Goal: Task Accomplishment & Management: Manage account settings

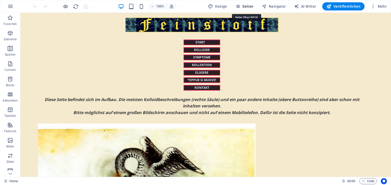
click at [248, 6] on span "Seiten" at bounding box center [244, 6] width 18 height 5
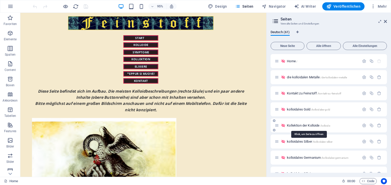
click at [295, 125] on span "Kollektion der Kolloide /kolloide" at bounding box center [308, 125] width 43 height 4
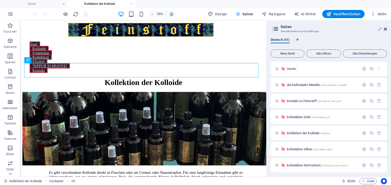
click at [384, 29] on icon at bounding box center [385, 29] width 3 height 4
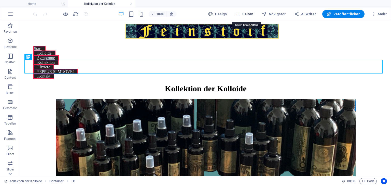
click at [244, 13] on span "Seiten" at bounding box center [244, 13] width 18 height 5
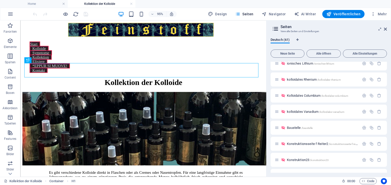
scroll to position [868, 0]
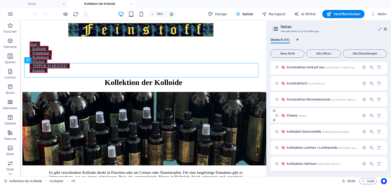
click at [292, 115] on span "Elixiere /elixiere" at bounding box center [297, 115] width 20 height 4
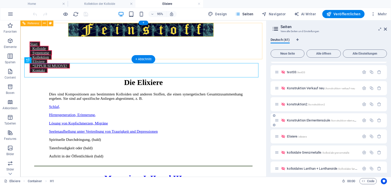
scroll to position [0, 0]
click at [385, 28] on icon at bounding box center [385, 29] width 3 height 4
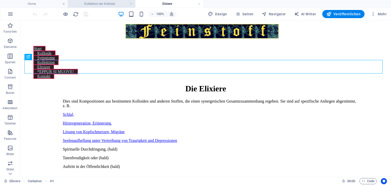
click at [111, 3] on h4 "Kollektion der Kolloide" at bounding box center [102, 4] width 68 height 6
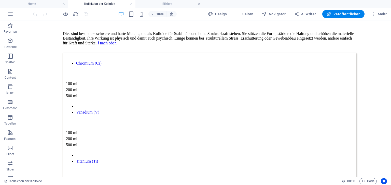
scroll to position [2379, 0]
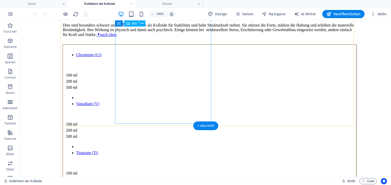
select select "px"
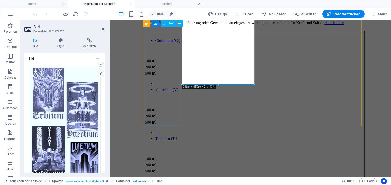
scroll to position [2407, 0]
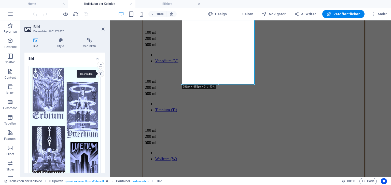
click at [98, 74] on div "Hochladen" at bounding box center [100, 74] width 8 height 8
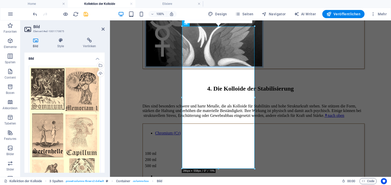
scroll to position [2299, 0]
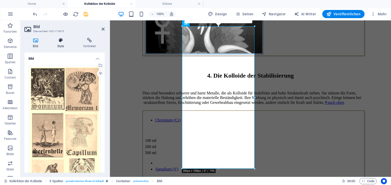
click at [60, 45] on h4 "Style" at bounding box center [62, 43] width 26 height 11
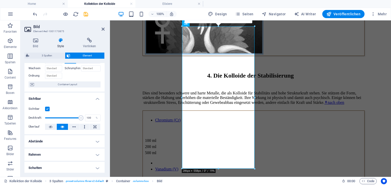
scroll to position [33, 0]
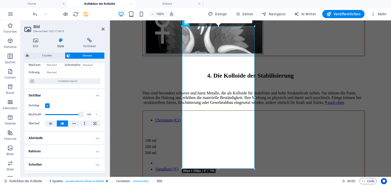
click at [96, 139] on h4 "Abstände" at bounding box center [64, 138] width 80 height 12
click at [91, 156] on span "Definiert" at bounding box center [90, 157] width 18 height 6
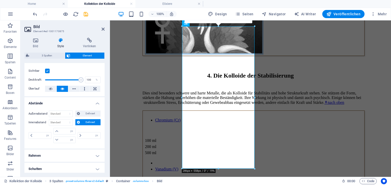
scroll to position [71, 0]
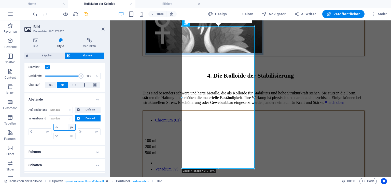
click at [70, 128] on select "px rem % vh vw" at bounding box center [71, 127] width 7 height 6
select select "%"
click at [68, 124] on select "px rem % vh vw" at bounding box center [71, 127] width 7 height 6
type input "0"
type input "100"
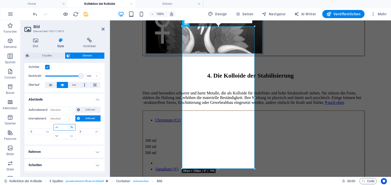
type input "0"
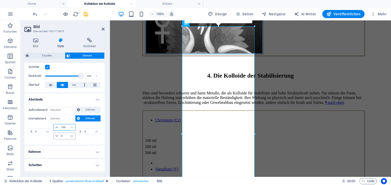
type input "5"
type input "8"
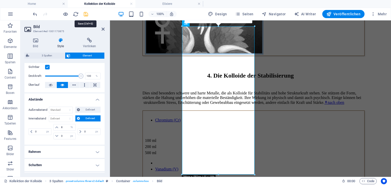
click at [86, 13] on icon "save" at bounding box center [86, 14] width 6 height 6
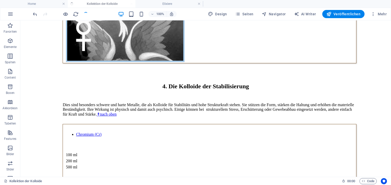
scroll to position [2279, 0]
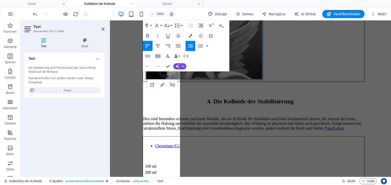
scroll to position [2233, 0]
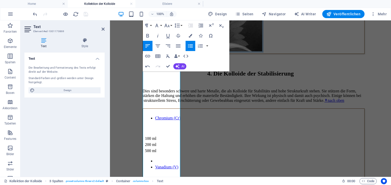
scroll to position [2293, 0]
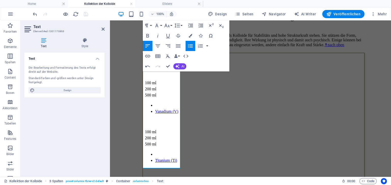
scroll to position [2361, 0]
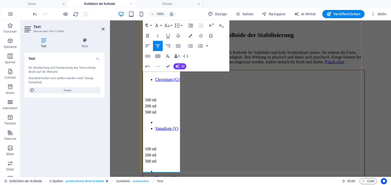
scroll to position [2332, 0]
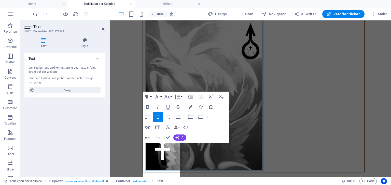
scroll to position [2198, 0]
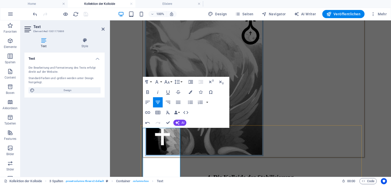
click at [148, 111] on icon "button" at bounding box center [148, 112] width 6 height 6
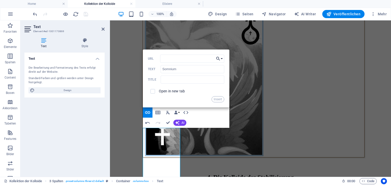
click at [221, 59] on button "Choose Link" at bounding box center [220, 58] width 10 height 8
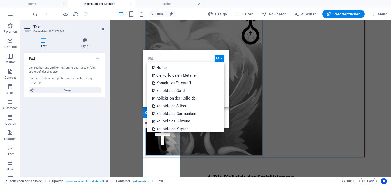
scroll to position [407, 0]
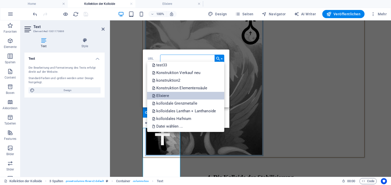
click at [186, 97] on link "Elixiere" at bounding box center [185, 96] width 77 height 8
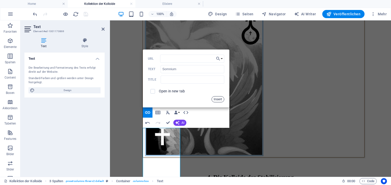
click at [223, 99] on button "Insert" at bounding box center [218, 99] width 13 height 6
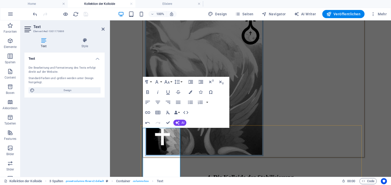
drag, startPoint x: 149, startPoint y: 166, endPoint x: 172, endPoint y: 167, distance: 23.2
click at [149, 112] on icon "button" at bounding box center [148, 112] width 6 height 6
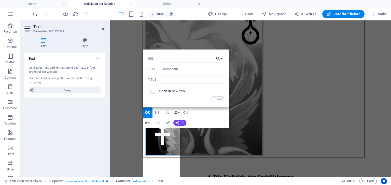
click at [222, 58] on button "Choose Link" at bounding box center [220, 58] width 10 height 8
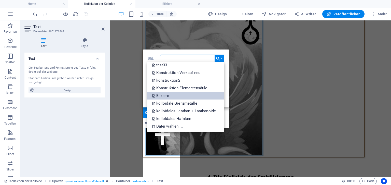
click at [171, 95] on link "Elixiere" at bounding box center [185, 96] width 77 height 8
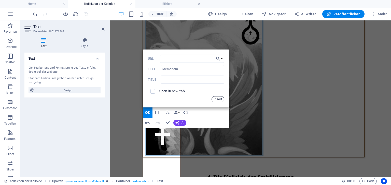
click at [222, 99] on button "Insert" at bounding box center [218, 99] width 13 height 6
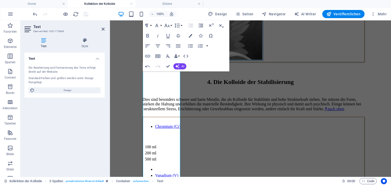
scroll to position [2301, 0]
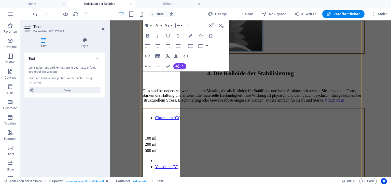
drag, startPoint x: 149, startPoint y: 94, endPoint x: 170, endPoint y: 95, distance: 20.9
click at [148, 57] on icon "button" at bounding box center [148, 56] width 6 height 6
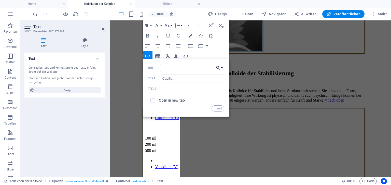
click at [222, 68] on button "Choose Link" at bounding box center [220, 68] width 10 height 8
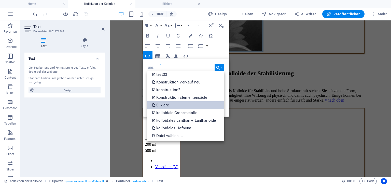
click at [175, 106] on link "Elixiere" at bounding box center [185, 105] width 77 height 8
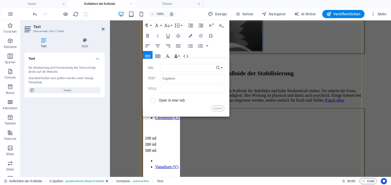
drag, startPoint x: 149, startPoint y: 126, endPoint x: 179, endPoint y: 129, distance: 30.6
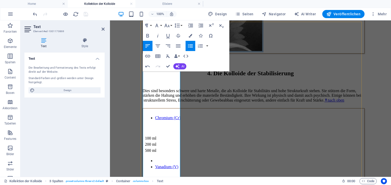
drag, startPoint x: 148, startPoint y: 127, endPoint x: 173, endPoint y: 128, distance: 25.0
click at [150, 56] on icon "button" at bounding box center [147, 56] width 5 height 3
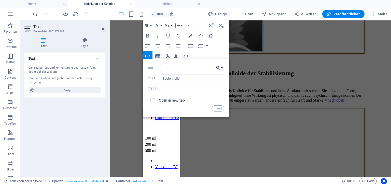
click at [222, 68] on button "Choose Link" at bounding box center [220, 68] width 10 height 8
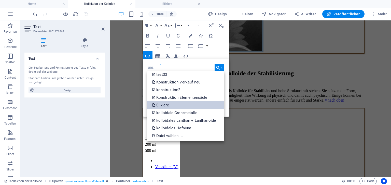
click at [187, 105] on link "Elixiere" at bounding box center [185, 105] width 77 height 8
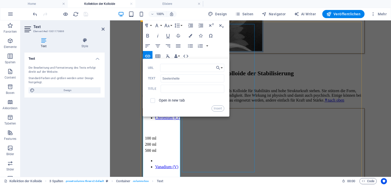
drag, startPoint x: 149, startPoint y: 159, endPoint x: 184, endPoint y: 161, distance: 35.4
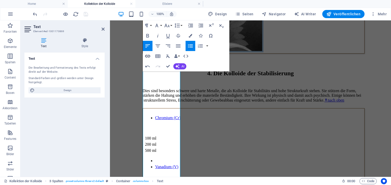
type input "Zeckenabwehr"
click at [147, 56] on icon "button" at bounding box center [148, 56] width 6 height 6
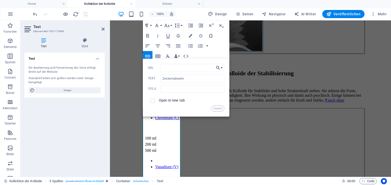
click at [221, 68] on button "Choose Link" at bounding box center [220, 68] width 10 height 8
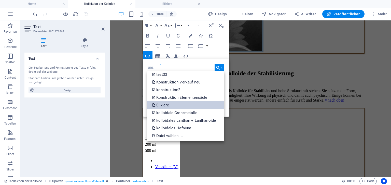
click at [196, 106] on link "Elixiere" at bounding box center [185, 105] width 77 height 8
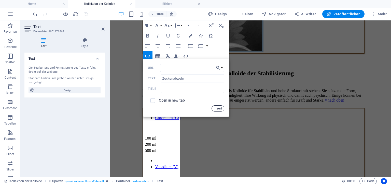
click at [218, 108] on button "Insert" at bounding box center [218, 108] width 13 height 6
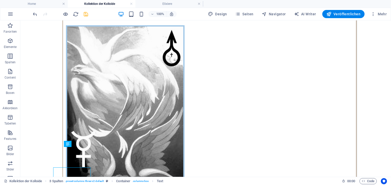
scroll to position [2158, 0]
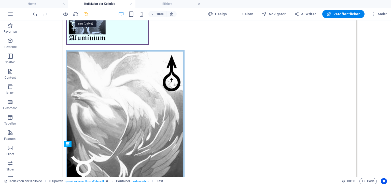
click at [87, 13] on icon "save" at bounding box center [86, 14] width 6 height 6
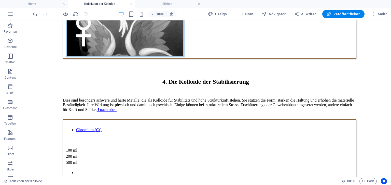
scroll to position [2279, 0]
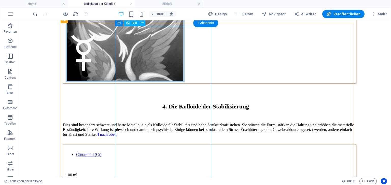
select select "px"
select select "%"
select select "px"
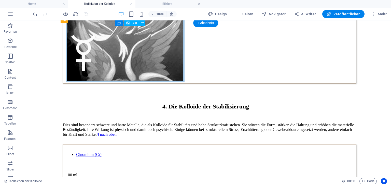
select select "px"
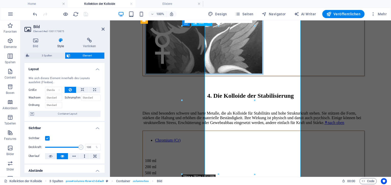
scroll to position [2299, 0]
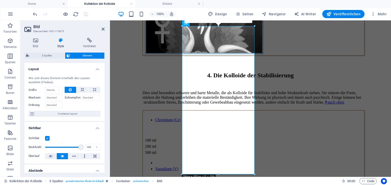
click at [59, 44] on h4 "Style" at bounding box center [62, 43] width 26 height 11
drag, startPoint x: 103, startPoint y: 85, endPoint x: 104, endPoint y: 88, distance: 3.5
click at [104, 88] on div "Layout Wie sich dieses Element innerhalb des Layouts ausdehnt (Flexbox). Größe …" at bounding box center [64, 117] width 80 height 109
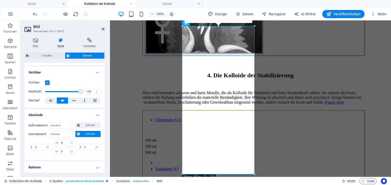
scroll to position [62, 0]
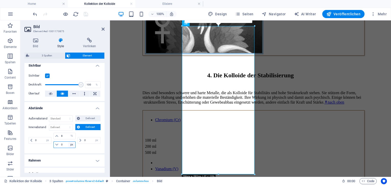
click at [71, 145] on select "px rem % vh vw" at bounding box center [71, 144] width 7 height 6
select select "%"
click at [68, 141] on select "px rem % vh vw" at bounding box center [71, 144] width 7 height 6
type input "2"
click at [63, 134] on input "8" at bounding box center [67, 136] width 15 height 6
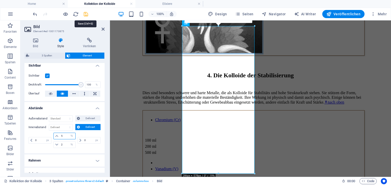
type input "5"
click at [88, 15] on icon "save" at bounding box center [86, 14] width 6 height 6
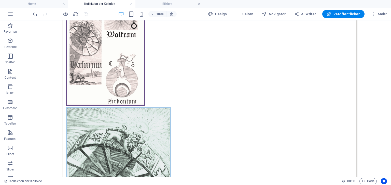
scroll to position [2831, 0]
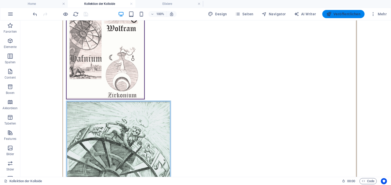
click at [340, 13] on span "Veröffentlichen" at bounding box center [343, 13] width 34 height 5
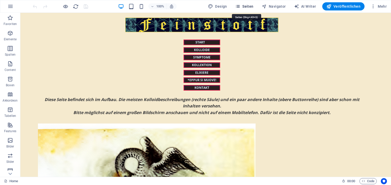
click at [245, 7] on span "Seiten" at bounding box center [244, 6] width 18 height 5
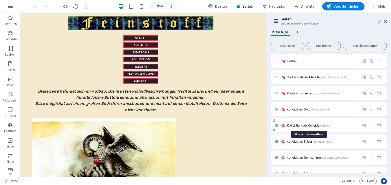
click at [296, 125] on span "Kollektion der Kolloide /kolloide" at bounding box center [308, 125] width 43 height 4
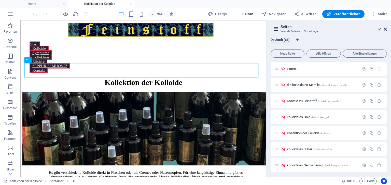
click at [384, 29] on icon at bounding box center [385, 29] width 3 height 4
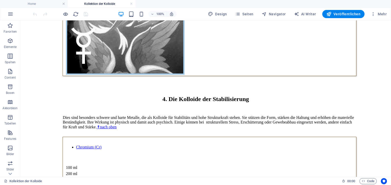
scroll to position [2270, 0]
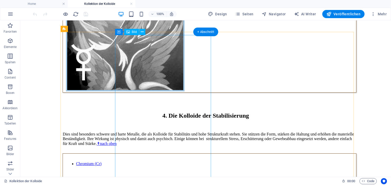
select select "px"
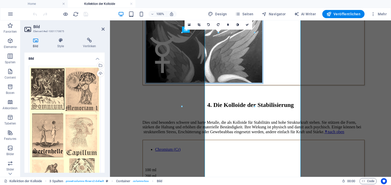
scroll to position [2293, 0]
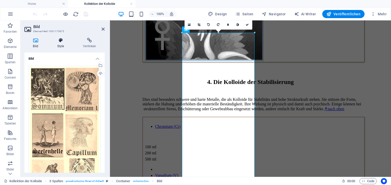
click at [58, 42] on icon at bounding box center [61, 40] width 24 height 5
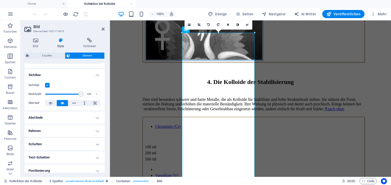
scroll to position [53, 0]
click at [95, 117] on h4 "Abstände" at bounding box center [64, 117] width 80 height 12
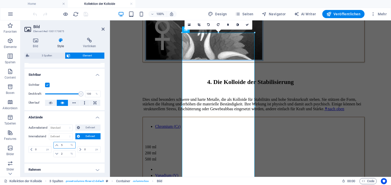
click at [64, 143] on input "5" at bounding box center [67, 145] width 15 height 6
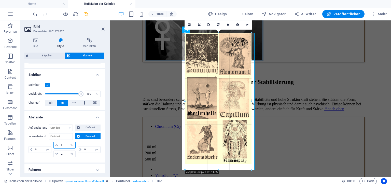
drag, startPoint x: 255, startPoint y: 32, endPoint x: 247, endPoint y: 41, distance: 11.5
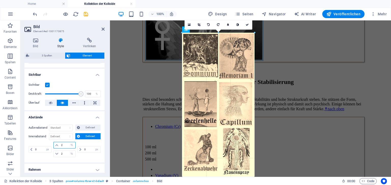
drag, startPoint x: 253, startPoint y: 166, endPoint x: 265, endPoint y: 179, distance: 17.6
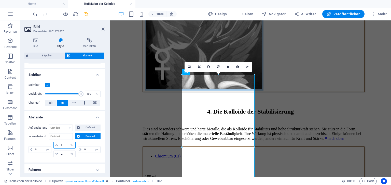
scroll to position [2251, 0]
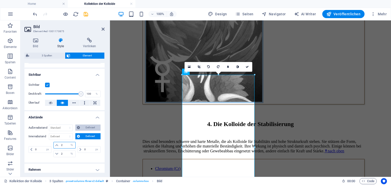
type input "2"
click at [89, 126] on span "Definiert" at bounding box center [90, 127] width 18 height 6
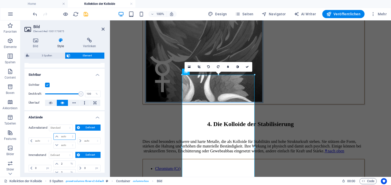
click at [67, 136] on select "auto px % rem vw vh" at bounding box center [64, 136] width 21 height 6
select select "%"
click at [67, 133] on select "auto px % rem vw vh" at bounding box center [64, 136] width 21 height 6
type input "0"
select select "px"
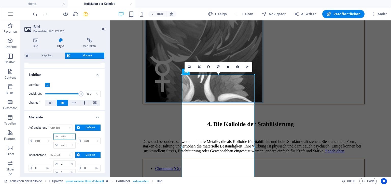
type input "100"
type input "0"
select select "px"
type input "0"
select select "px"
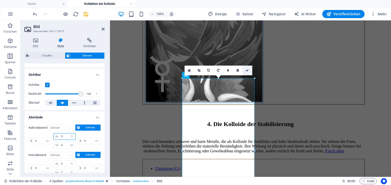
type input "5"
click at [247, 69] on icon at bounding box center [247, 70] width 3 height 3
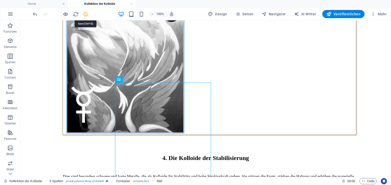
click at [87, 13] on icon "save" at bounding box center [86, 14] width 6 height 6
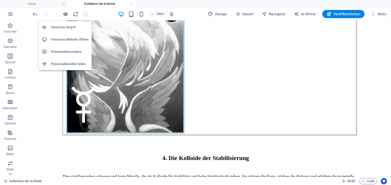
click at [65, 15] on icon "button" at bounding box center [66, 14] width 6 height 6
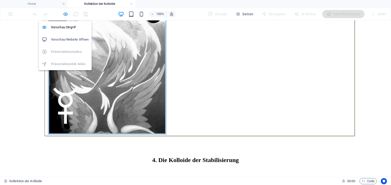
scroll to position [2230, 0]
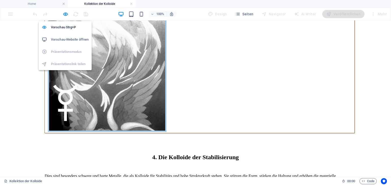
click at [62, 38] on h6 "Vorschau-Website öffnen" at bounding box center [70, 39] width 38 height 6
click at [66, 14] on icon "button" at bounding box center [66, 14] width 6 height 6
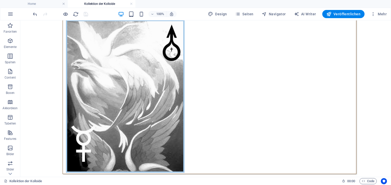
scroll to position [2187, 0]
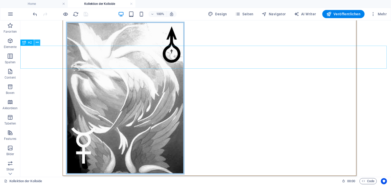
click at [35, 42] on button at bounding box center [37, 42] width 6 height 6
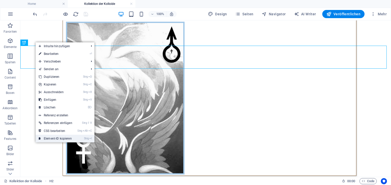
click at [51, 137] on link "Strg I Element-ID kopieren" at bounding box center [56, 138] width 40 height 8
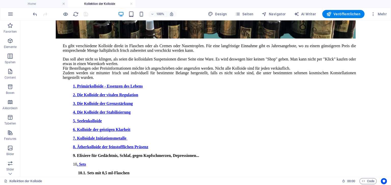
scroll to position [150, 0]
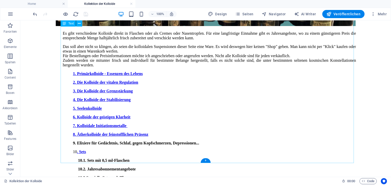
click at [80, 110] on div "Es gibt verschiedene Kolloide direkt in Flaschen oder als Cremes oder Nasentrop…" at bounding box center [209, 116] width 293 height 171
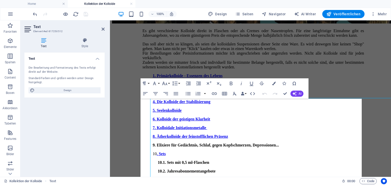
scroll to position [60, 0]
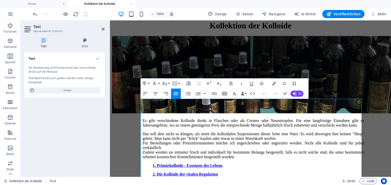
click at [166, 145] on span "Das soll aber nicht so klingen, als seien die kolloidalen Suspensionen dieser S…" at bounding box center [253, 140] width 221 height 18
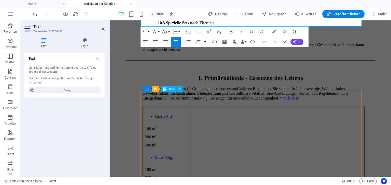
scroll to position [171, 0]
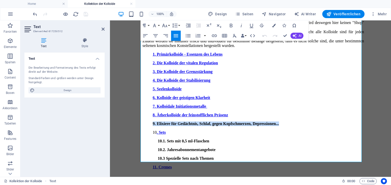
drag, startPoint x: 151, startPoint y: 108, endPoint x: 309, endPoint y: 108, distance: 158.1
click at [309, 121] on p "9. Elixiere für Gedächtnis, Schlaf, gegen Kopfschmerzen, Depressionen..." at bounding box center [258, 123] width 211 height 5
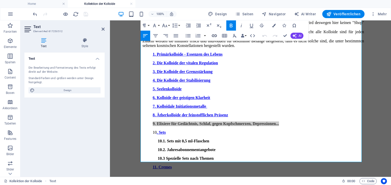
click at [213, 35] on icon "button" at bounding box center [214, 36] width 6 height 6
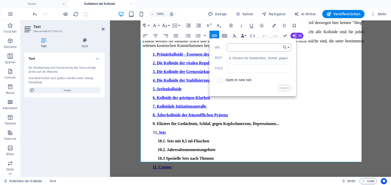
type input "#ed-1001170887"
click at [286, 88] on button "Insert" at bounding box center [284, 88] width 13 height 6
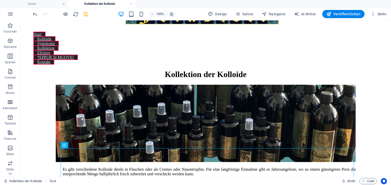
scroll to position [10, 0]
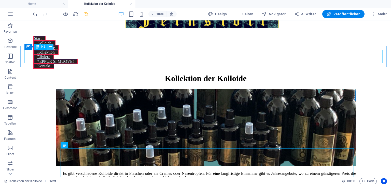
click at [51, 47] on icon at bounding box center [50, 46] width 3 height 5
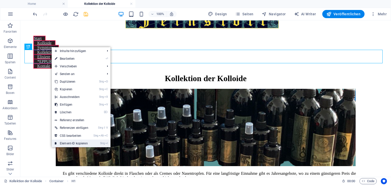
click at [65, 141] on link "Strg I Element-ID kopieren" at bounding box center [72, 143] width 40 height 8
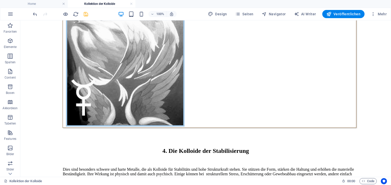
scroll to position [2206, 0]
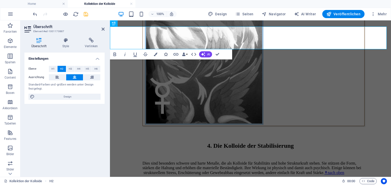
click at [165, 54] on icon "button" at bounding box center [166, 54] width 4 height 4
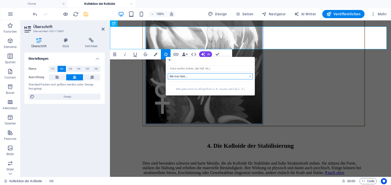
click at [251, 76] on select "Alle Icon-Sets ... IcoFont Ionicons FontAwesome Brands FontAwesome Duotone Font…" at bounding box center [210, 76] width 85 height 6
select select "ionicons"
click at [168, 73] on select "Alle Icon-Sets ... IcoFont Ionicons FontAwesome Brands FontAwesome Duotone Font…" at bounding box center [210, 76] width 85 height 6
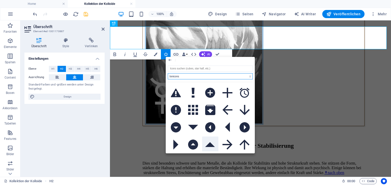
click at [208, 142] on icon at bounding box center [210, 144] width 10 height 5
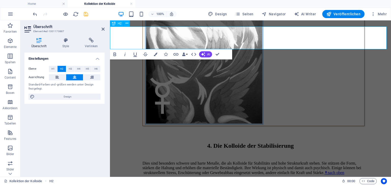
click at [174, 53] on icon "button" at bounding box center [175, 54] width 5 height 3
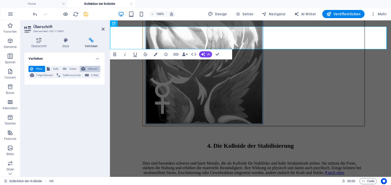
click at [91, 67] on span "Element" at bounding box center [93, 69] width 12 height 6
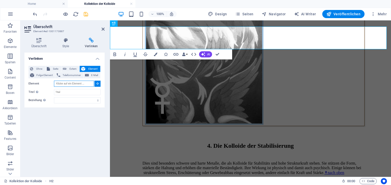
paste input "#ed-817250521"
type input "#ed-817250521"
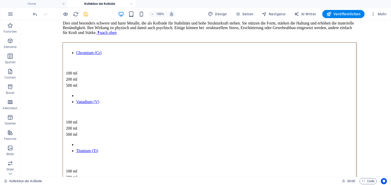
scroll to position [2397, 0]
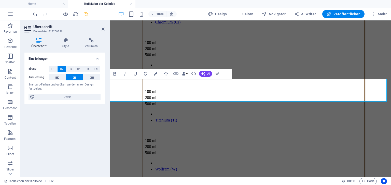
scroll to position [2417, 0]
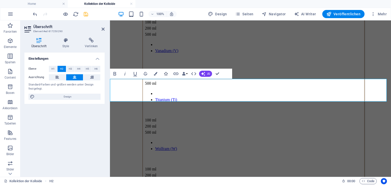
click at [164, 73] on icon "button" at bounding box center [166, 74] width 4 height 4
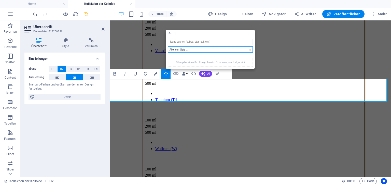
click at [250, 49] on select "Alle Icon-Sets ... IcoFont Ionicons FontAwesome Brands FontAwesome Duotone Font…" at bounding box center [210, 49] width 85 height 6
select select "ionicons"
click at [168, 46] on select "Alle Icon-Sets ... IcoFont Ionicons FontAwesome Brands FontAwesome Duotone Font…" at bounding box center [210, 49] width 85 height 6
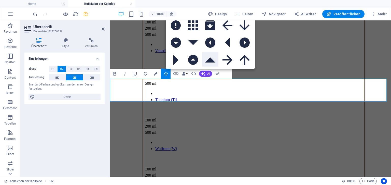
click at [210, 61] on icon at bounding box center [210, 59] width 10 height 5
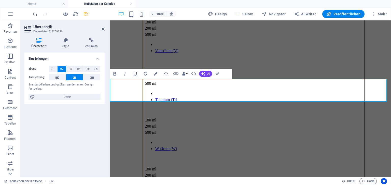
click at [176, 73] on icon "button" at bounding box center [176, 74] width 6 height 6
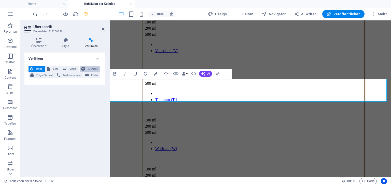
click at [87, 68] on span "Element" at bounding box center [93, 69] width 12 height 6
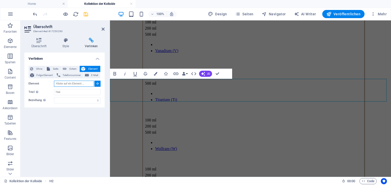
click at [83, 84] on input "Element" at bounding box center [74, 83] width 40 height 6
paste input "#ed-817250521"
type input "#ed-817250521"
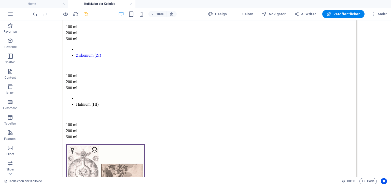
scroll to position [2574, 0]
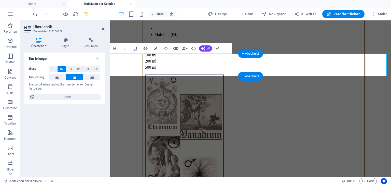
scroll to position [2629, 0]
click at [165, 49] on icon "button" at bounding box center [166, 49] width 4 height 4
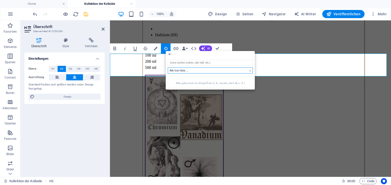
click at [240, 71] on select "Alle Icon-Sets ... IcoFont Ionicons FontAwesome Brands FontAwesome Duotone Font…" at bounding box center [210, 70] width 85 height 6
select select "ionicons"
click at [168, 67] on select "Alle Icon-Sets ... IcoFont Ionicons FontAwesome Brands FontAwesome Duotone Font…" at bounding box center [210, 70] width 85 height 6
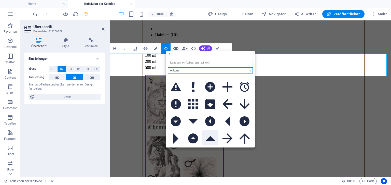
click at [210, 136] on icon at bounding box center [210, 138] width 10 height 5
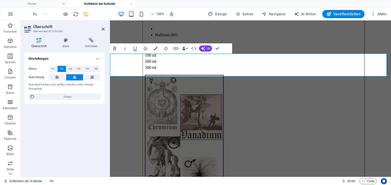
click at [177, 48] on icon "button" at bounding box center [176, 48] width 6 height 6
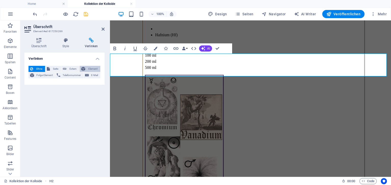
click at [93, 68] on span "Element" at bounding box center [93, 69] width 12 height 6
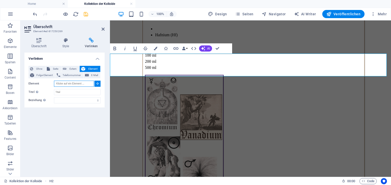
paste input "#ed-817250521"
type input "#ed-817250521"
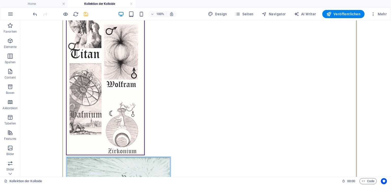
scroll to position [2763, 0]
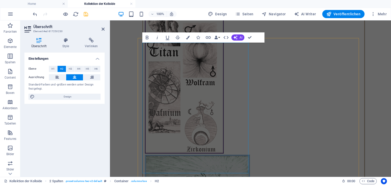
scroll to position [2829, 0]
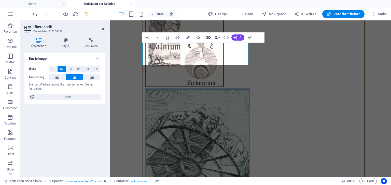
click at [197, 37] on icon "button" at bounding box center [198, 38] width 4 height 4
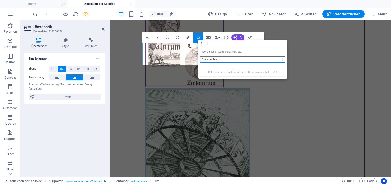
click at [283, 59] on select "Alle Icon-Sets ... IcoFont Ionicons FontAwesome Brands FontAwesome Duotone Font…" at bounding box center [242, 59] width 85 height 6
select select "ionicons"
click at [200, 56] on select "Alle Icon-Sets ... IcoFont Ionicons FontAwesome Brands FontAwesome Duotone Font…" at bounding box center [242, 59] width 85 height 6
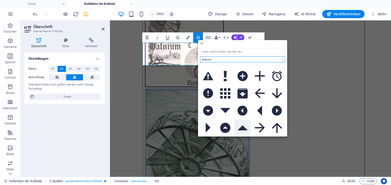
click at [242, 126] on icon at bounding box center [243, 127] width 10 height 5
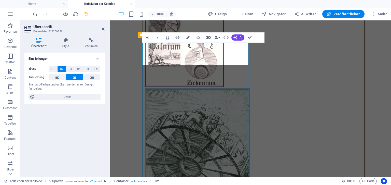
click at [208, 38] on icon "button" at bounding box center [208, 37] width 6 height 6
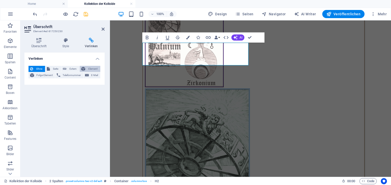
click at [91, 68] on span "Element" at bounding box center [93, 69] width 12 height 6
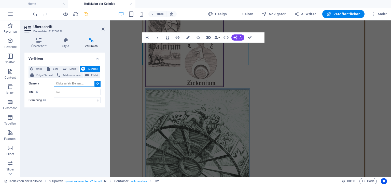
paste input "#ed-817250521"
type input "#ed-817250521"
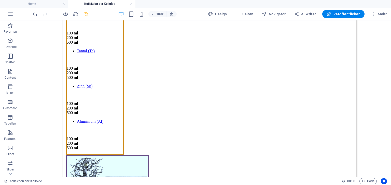
scroll to position [1869, 0]
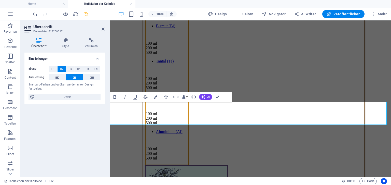
scroll to position [1891, 0]
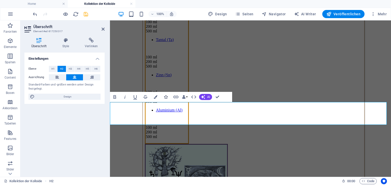
click at [164, 95] on icon "button" at bounding box center [166, 97] width 4 height 4
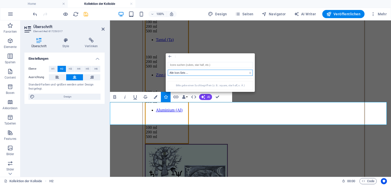
click at [249, 72] on select "Alle Icon-Sets ... IcoFont Ionicons FontAwesome Brands FontAwesome Duotone Font…" at bounding box center [210, 73] width 85 height 6
select select "ionicons"
click at [168, 70] on select "Alle Icon-Sets ... IcoFont Ionicons FontAwesome Brands FontAwesome Duotone Font…" at bounding box center [210, 73] width 85 height 6
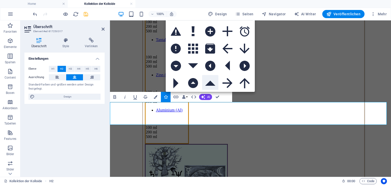
click at [211, 82] on icon at bounding box center [210, 82] width 10 height 5
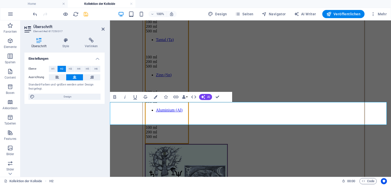
click at [176, 97] on icon "button" at bounding box center [175, 96] width 5 height 3
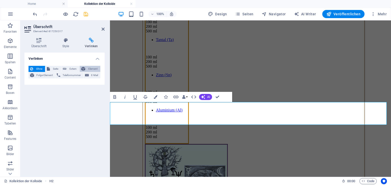
click at [88, 68] on span "Element" at bounding box center [93, 69] width 12 height 6
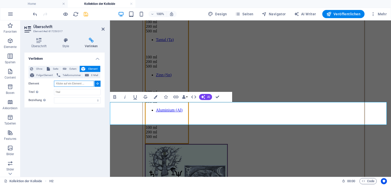
paste input "#ed-817250521"
type input "#ed-817250521"
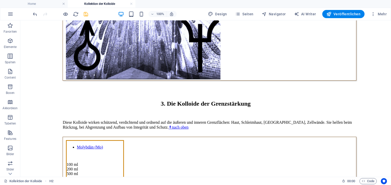
scroll to position [1680, 0]
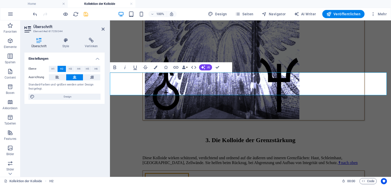
scroll to position [1704, 0]
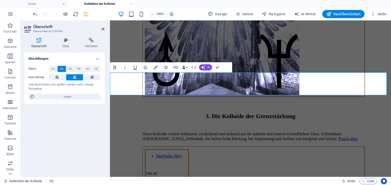
click at [165, 67] on icon "button" at bounding box center [166, 67] width 4 height 4
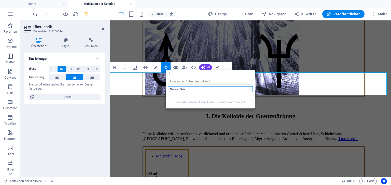
click at [247, 90] on select "Alle Icon-Sets ... IcoFont Ionicons FontAwesome Brands FontAwesome Duotone Font…" at bounding box center [210, 89] width 85 height 6
select select "ionicons"
click at [168, 86] on select "Alle Icon-Sets ... IcoFont Ionicons FontAwesome Brands FontAwesome Duotone Font…" at bounding box center [210, 89] width 85 height 6
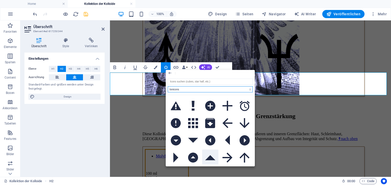
click at [208, 156] on icon at bounding box center [210, 157] width 10 height 5
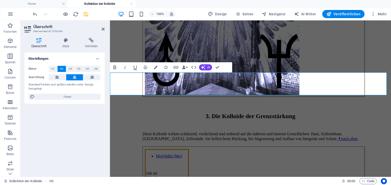
click at [177, 67] on icon "button" at bounding box center [176, 67] width 6 height 6
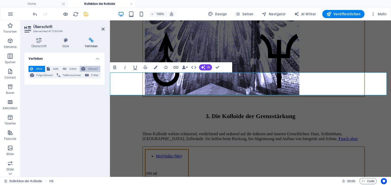
click at [93, 67] on span "Element" at bounding box center [93, 69] width 12 height 6
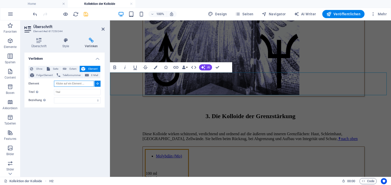
click at [86, 82] on input "Element" at bounding box center [74, 83] width 40 height 6
paste input "#ed-817250521"
type input "#ed-817250521"
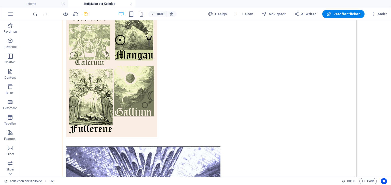
scroll to position [1403, 0]
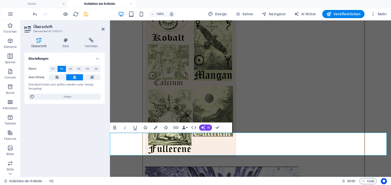
click at [165, 126] on icon "button" at bounding box center [166, 128] width 4 height 4
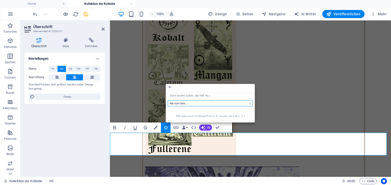
click at [251, 104] on select "Alle Icon-Sets ... IcoFont Ionicons FontAwesome Brands FontAwesome Duotone Font…" at bounding box center [210, 103] width 85 height 6
select select "ionicons"
click at [168, 100] on select "Alle Icon-Sets ... IcoFont Ionicons FontAwesome Brands FontAwesome Duotone Font…" at bounding box center [210, 103] width 85 height 6
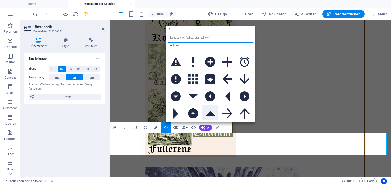
click at [208, 111] on icon at bounding box center [210, 113] width 10 height 5
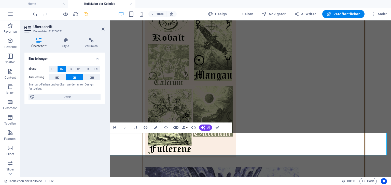
click at [95, 43] on h4 "Verlinken" at bounding box center [91, 43] width 27 height 11
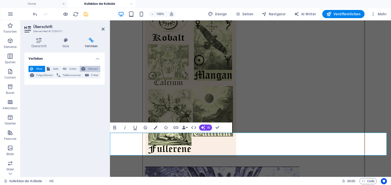
click at [89, 68] on span "Element" at bounding box center [93, 69] width 12 height 6
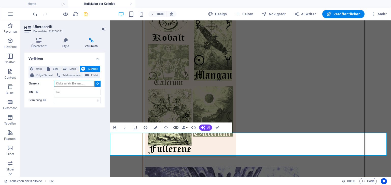
paste input "#ed-817250521"
type input "#ed-817250521"
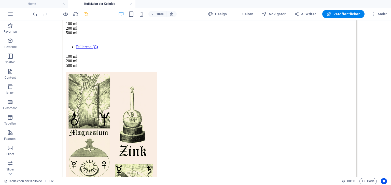
scroll to position [1269, 0]
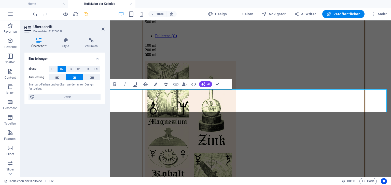
click at [165, 84] on icon "button" at bounding box center [166, 84] width 4 height 4
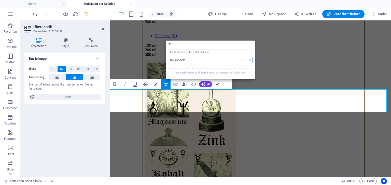
click at [250, 60] on select "Alle Icon-Sets ... IcoFont Ionicons FontAwesome Brands FontAwesome Duotone Font…" at bounding box center [210, 60] width 85 height 6
select select "ionicons"
click at [168, 57] on select "Alle Icon-Sets ... IcoFont Ionicons FontAwesome Brands FontAwesome Duotone Font…" at bounding box center [210, 60] width 85 height 6
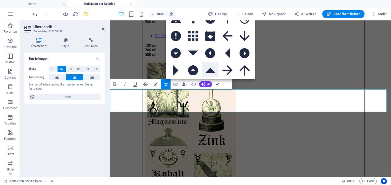
click at [209, 71] on icon at bounding box center [210, 70] width 10 height 5
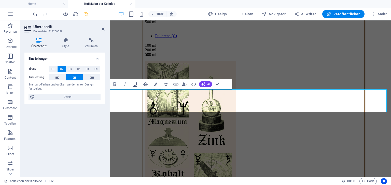
click at [176, 84] on icon "button" at bounding box center [176, 84] width 6 height 6
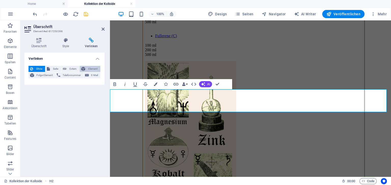
click at [91, 68] on span "Element" at bounding box center [93, 69] width 12 height 6
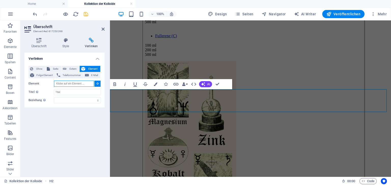
click at [78, 82] on input "Element" at bounding box center [74, 83] width 40 height 6
paste input "#ed-817250521"
type input "#ed-817250521"
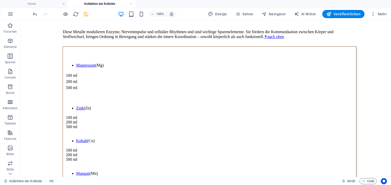
scroll to position [1037, 0]
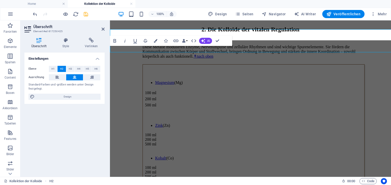
scroll to position [1056, 0]
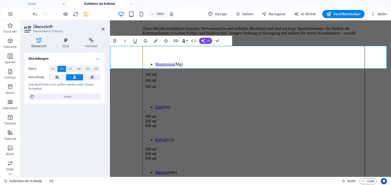
click at [165, 42] on icon "button" at bounding box center [166, 41] width 4 height 4
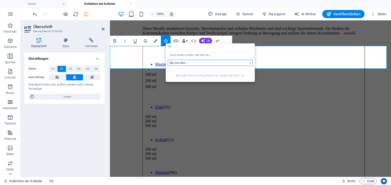
click at [251, 62] on select "Alle Icon-Sets ... IcoFont Ionicons FontAwesome Brands FontAwesome Duotone Font…" at bounding box center [210, 63] width 85 height 6
select select "ionicons"
click at [168, 60] on select "Alle Icon-Sets ... IcoFont Ionicons FontAwesome Brands FontAwesome Duotone Font…" at bounding box center [210, 63] width 85 height 6
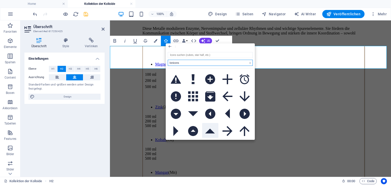
click at [207, 130] on icon at bounding box center [210, 130] width 10 height 5
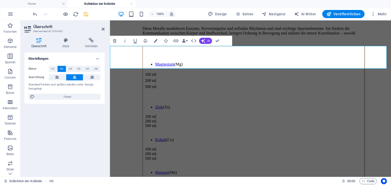
click at [175, 41] on icon "button" at bounding box center [175, 40] width 5 height 3
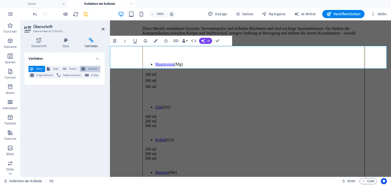
click at [93, 68] on span "Element" at bounding box center [93, 69] width 12 height 6
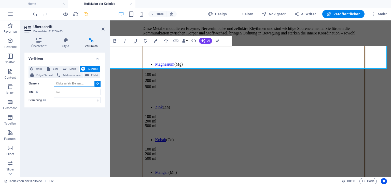
paste input "#ed-817250521"
type input "#ed-817250521"
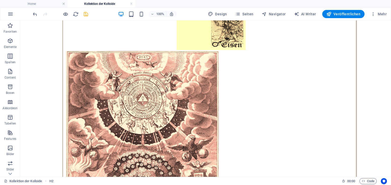
scroll to position [793, 0]
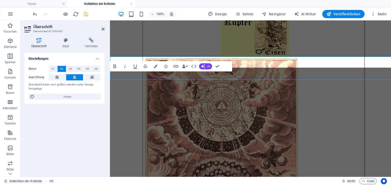
scroll to position [809, 0]
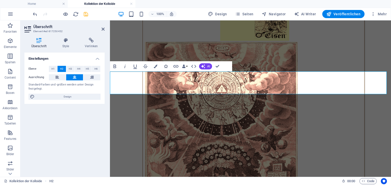
click at [164, 65] on icon "button" at bounding box center [166, 66] width 4 height 4
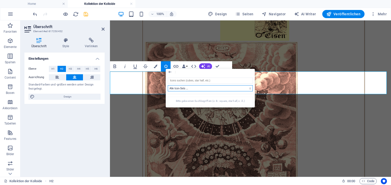
click at [248, 87] on select "Alle Icon-Sets ... IcoFont Ionicons FontAwesome Brands FontAwesome Duotone Font…" at bounding box center [210, 88] width 85 height 6
select select "ionicons"
click at [168, 85] on select "Alle Icon-Sets ... IcoFont Ionicons FontAwesome Brands FontAwesome Duotone Font…" at bounding box center [210, 88] width 85 height 6
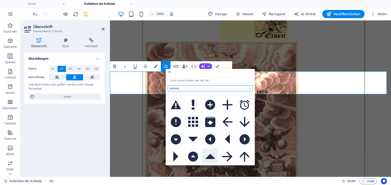
click at [210, 158] on icon at bounding box center [210, 156] width 10 height 5
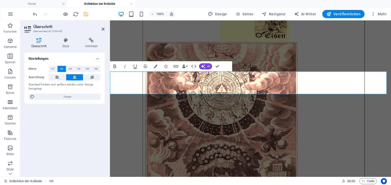
click at [178, 66] on icon "button" at bounding box center [176, 66] width 6 height 6
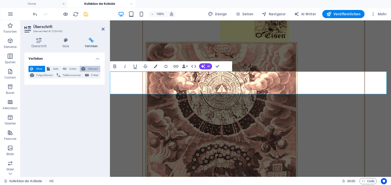
click at [92, 69] on span "Element" at bounding box center [93, 69] width 12 height 6
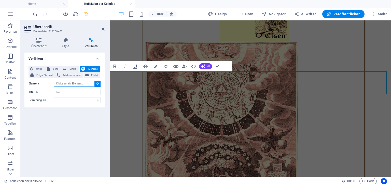
paste input "#ed-817250521"
type input "#ed-817250521"
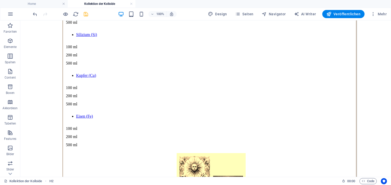
scroll to position [499, 0]
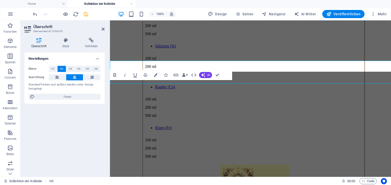
scroll to position [520, 0]
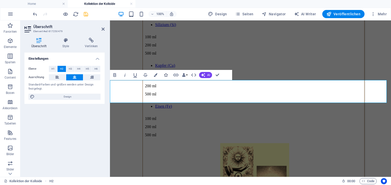
click at [167, 76] on icon "button" at bounding box center [166, 75] width 4 height 4
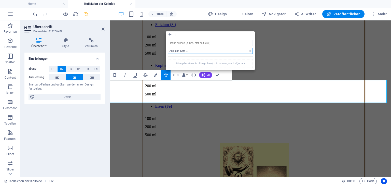
click at [250, 51] on select "Alle Icon-Sets ... IcoFont Ionicons FontAwesome Brands FontAwesome Duotone Font…" at bounding box center [210, 51] width 85 height 6
select select "ionicons"
click at [168, 48] on select "Alle Icon-Sets ... IcoFont Ionicons FontAwesome Brands FontAwesome Duotone Font…" at bounding box center [210, 51] width 85 height 6
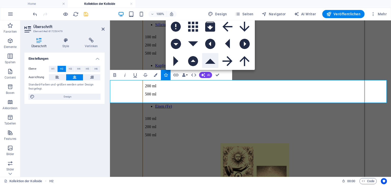
click at [210, 62] on icon at bounding box center [210, 61] width 10 height 5
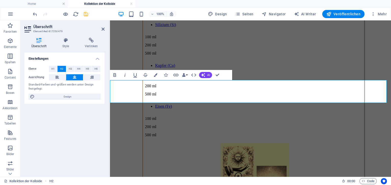
click at [176, 73] on icon "button" at bounding box center [176, 75] width 6 height 6
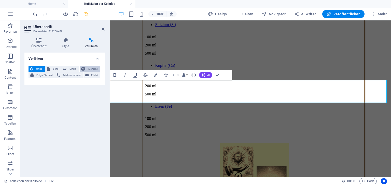
click at [89, 70] on span "Element" at bounding box center [93, 69] width 12 height 6
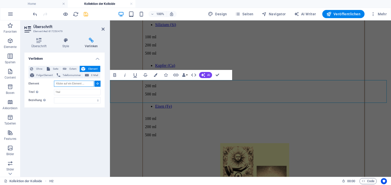
click at [70, 83] on input "Element" at bounding box center [74, 83] width 40 height 6
paste input "#ed-817250521"
type input "#ed-817250521"
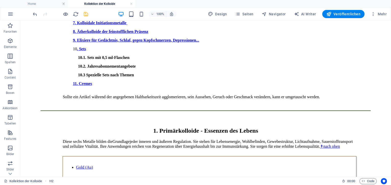
scroll to position [236, 0]
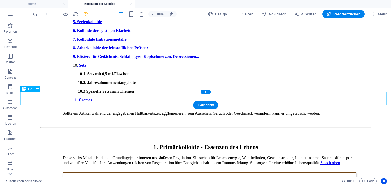
click at [238, 131] on div "1. Primärkolloide - Essenzen des Lebens" at bounding box center [205, 140] width 367 height 19
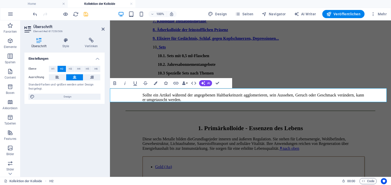
click at [166, 84] on icon "button" at bounding box center [166, 83] width 4 height 4
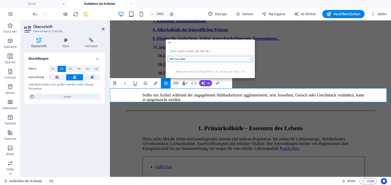
click at [250, 60] on select "Alle Icon-Sets ... IcoFont Ionicons FontAwesome Brands FontAwesome Duotone Font…" at bounding box center [210, 59] width 85 height 6
select select "ionicons"
click at [168, 56] on select "Alle Icon-Sets ... IcoFont Ionicons FontAwesome Brands FontAwesome Duotone Font…" at bounding box center [210, 59] width 85 height 6
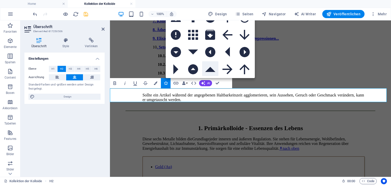
click at [211, 69] on icon at bounding box center [210, 69] width 10 height 5
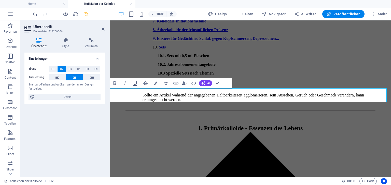
click at [180, 82] on button "Link" at bounding box center [176, 83] width 10 height 10
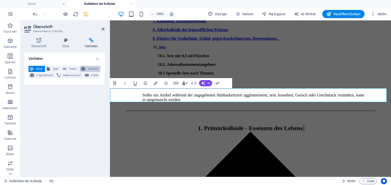
click at [94, 70] on span "Element" at bounding box center [93, 69] width 12 height 6
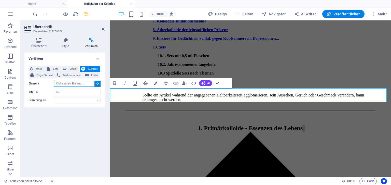
paste input "#ed-817250521"
type input "#ed-817250521"
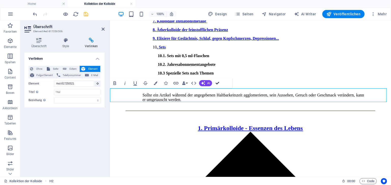
scroll to position [236, 0]
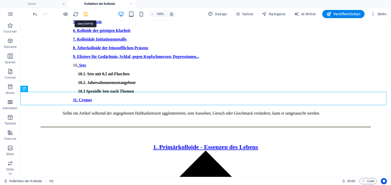
click at [87, 13] on icon "save" at bounding box center [86, 14] width 6 height 6
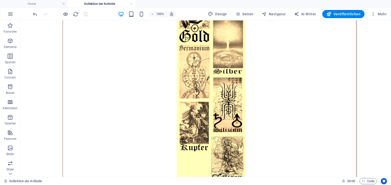
scroll to position [848, 0]
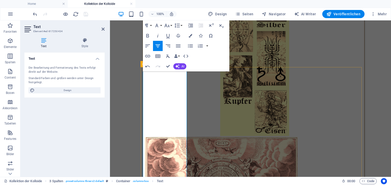
drag, startPoint x: 157, startPoint y: 86, endPoint x: 174, endPoint y: 100, distance: 22.4
copy span "100 ml 200 ml 500 ml"
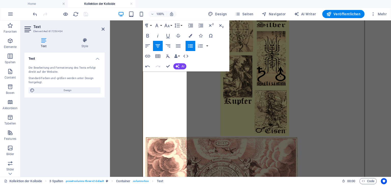
click at [191, 46] on icon "button" at bounding box center [190, 45] width 5 height 3
click at [190, 46] on icon "button" at bounding box center [190, 45] width 5 height 3
click at [148, 45] on icon "button" at bounding box center [148, 46] width 6 height 6
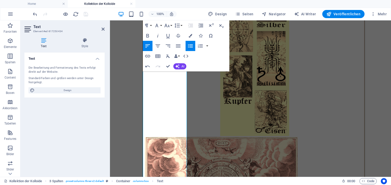
click at [148, 45] on icon "button" at bounding box center [148, 46] width 6 height 6
drag, startPoint x: 148, startPoint y: 73, endPoint x: 176, endPoint y: 93, distance: 34.1
click at [191, 35] on icon "button" at bounding box center [191, 36] width 4 height 4
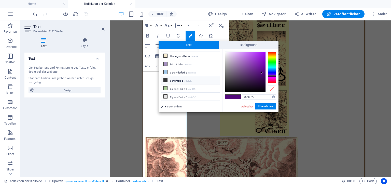
click at [183, 79] on li "Schriftfarbe #353638" at bounding box center [190, 80] width 59 height 8
type input "#353638"
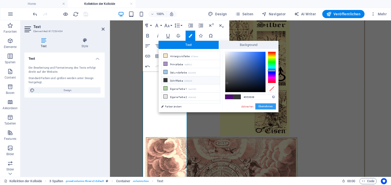
click at [262, 105] on button "Übernehmen" at bounding box center [265, 106] width 21 height 6
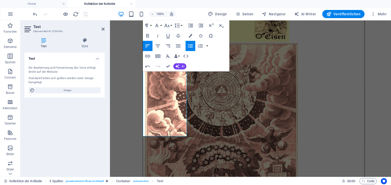
scroll to position [972, 0]
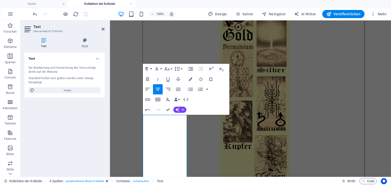
scroll to position [808, 0]
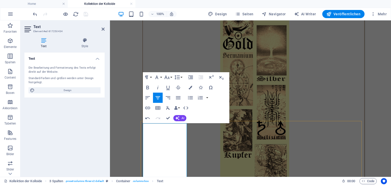
drag, startPoint x: 149, startPoint y: 127, endPoint x: 177, endPoint y: 128, distance: 27.8
click at [149, 107] on icon "button" at bounding box center [147, 107] width 5 height 3
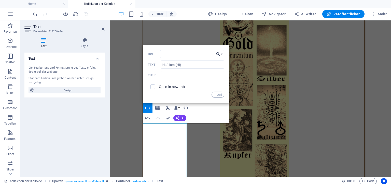
click at [221, 54] on button "Choose Link" at bounding box center [220, 54] width 10 height 8
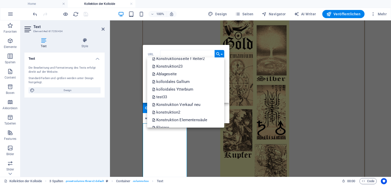
scroll to position [407, 0]
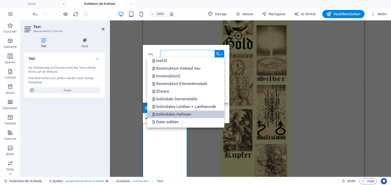
click at [164, 114] on p "kolloidales Hafnium" at bounding box center [172, 114] width 40 height 8
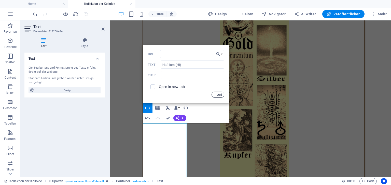
click at [217, 93] on button "Insert" at bounding box center [218, 94] width 13 height 6
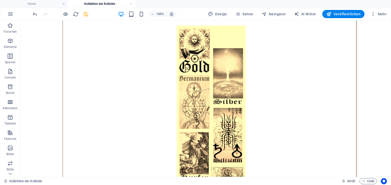
scroll to position [908, 0]
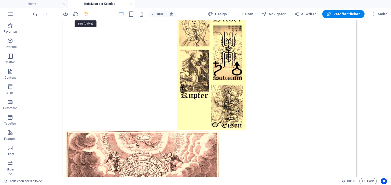
click at [84, 14] on icon "save" at bounding box center [86, 14] width 6 height 6
click at [40, 3] on h4 "Home" at bounding box center [34, 4] width 68 height 6
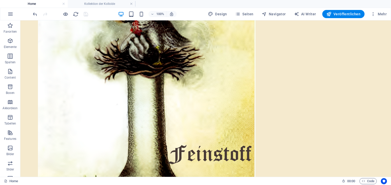
scroll to position [166, 0]
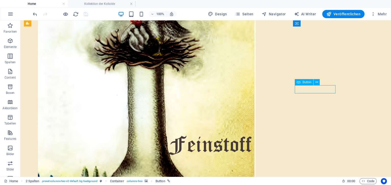
select select "rem"
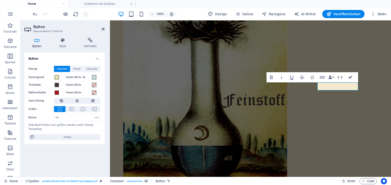
scroll to position [169, 0]
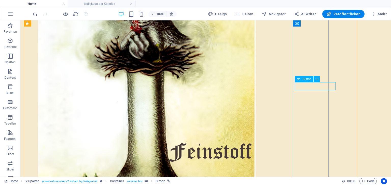
click at [316, 79] on icon at bounding box center [316, 78] width 3 height 5
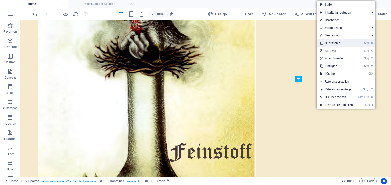
click at [334, 43] on link "Strg D Duplizieren" at bounding box center [337, 43] width 40 height 8
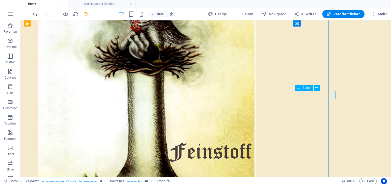
select select "rem"
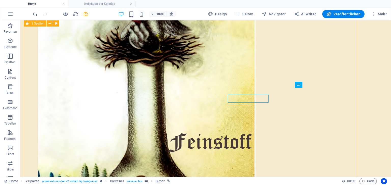
scroll to position [172, 0]
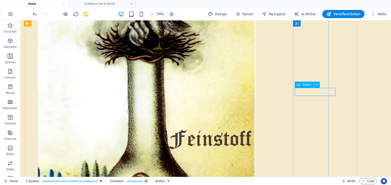
select select "rem"
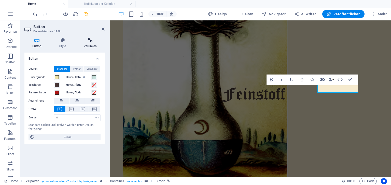
click at [91, 41] on icon at bounding box center [90, 40] width 29 height 5
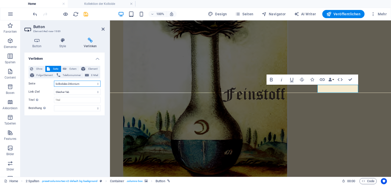
click at [97, 83] on select "Home die kolloidalen Metalle Kontakt zu Feinstoff kolloidales Gold Kollektion d…" at bounding box center [77, 83] width 47 height 6
select select "60"
click at [64, 150] on div "Verlinken Ohne Seite Extern Element Folge-Element Telefonnummer E-Mail Seite Ho…" at bounding box center [64, 112] width 80 height 120
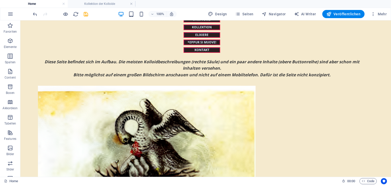
scroll to position [45, 0]
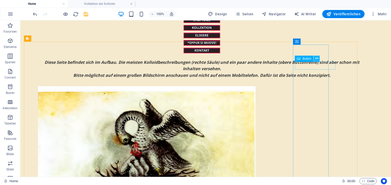
click at [317, 58] on icon at bounding box center [316, 58] width 3 height 5
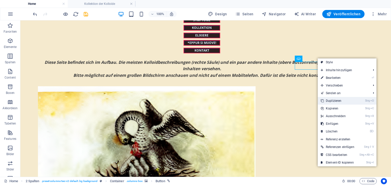
click at [331, 101] on link "Strg D Duplizieren" at bounding box center [338, 101] width 40 height 8
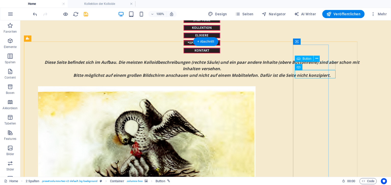
select select "rem"
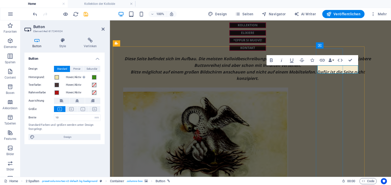
scroll to position [50, 0]
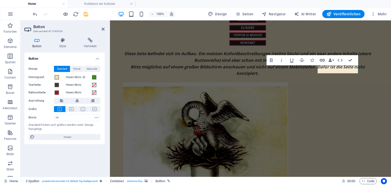
click at [322, 59] on icon "button" at bounding box center [322, 60] width 6 height 6
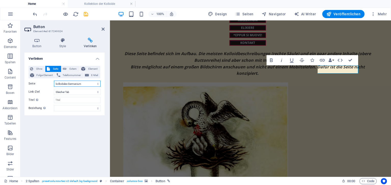
click at [98, 84] on select "Home die kolloidalen Metalle Kontakt zu Feinstoff kolloidales Gold Kollektion d…" at bounding box center [77, 83] width 47 height 6
select select "59"
click at [54, 80] on select "Home die kolloidalen Metalle Kontakt zu Feinstoff kolloidales Gold Kollektion d…" at bounding box center [77, 83] width 47 height 6
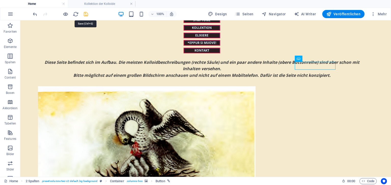
click at [85, 13] on icon "save" at bounding box center [86, 14] width 6 height 6
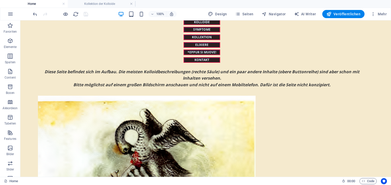
scroll to position [0, 0]
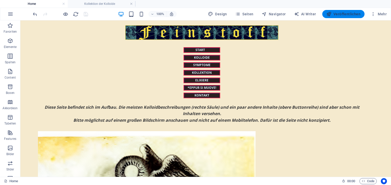
click at [346, 14] on span "Veröffentlichen" at bounding box center [343, 13] width 34 height 5
